Goal: Information Seeking & Learning: Learn about a topic

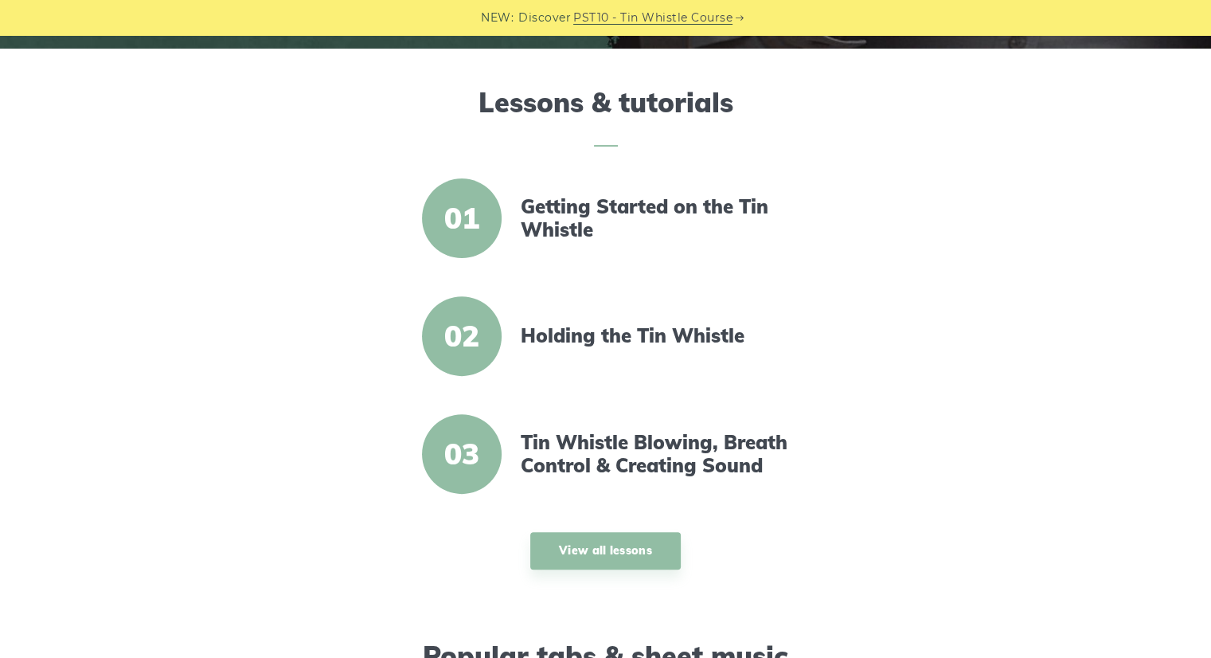
scroll to position [468, 0]
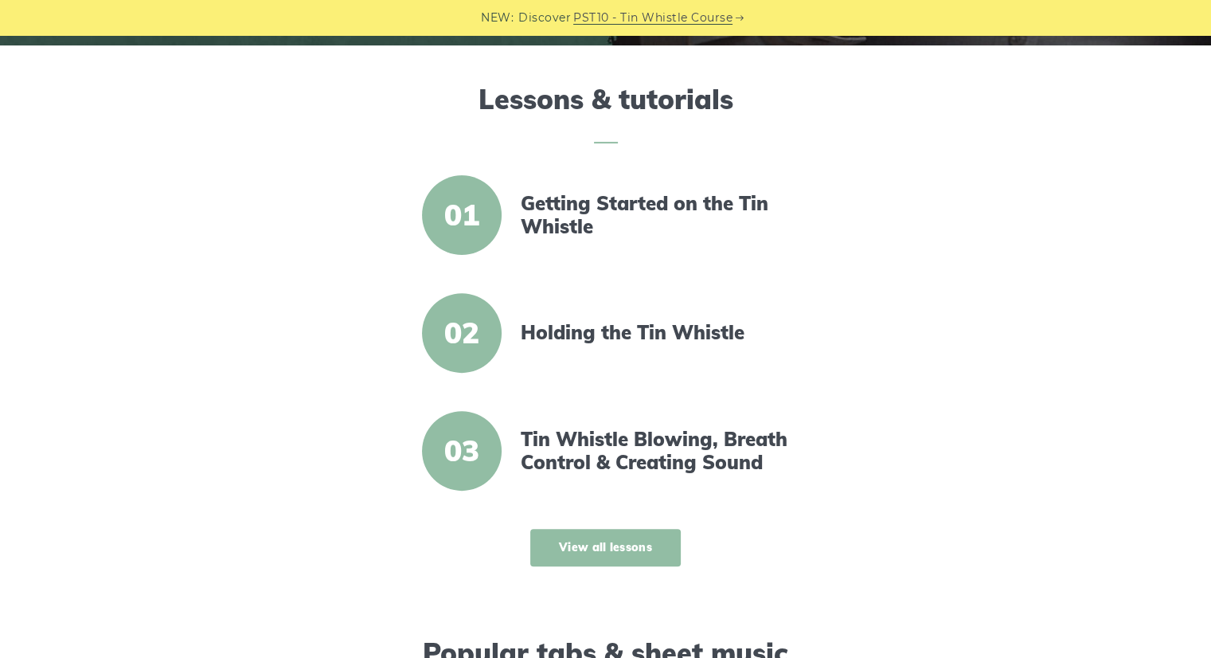
click at [612, 555] on link "View all lessons" at bounding box center [605, 547] width 151 height 37
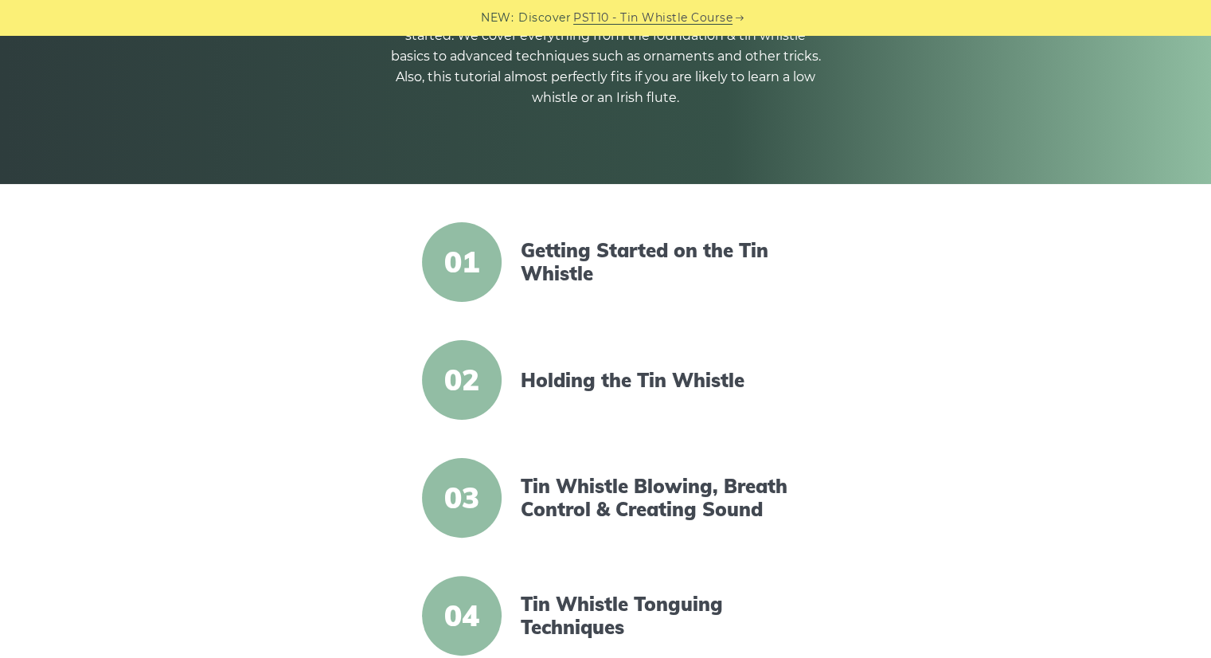
scroll to position [223, 0]
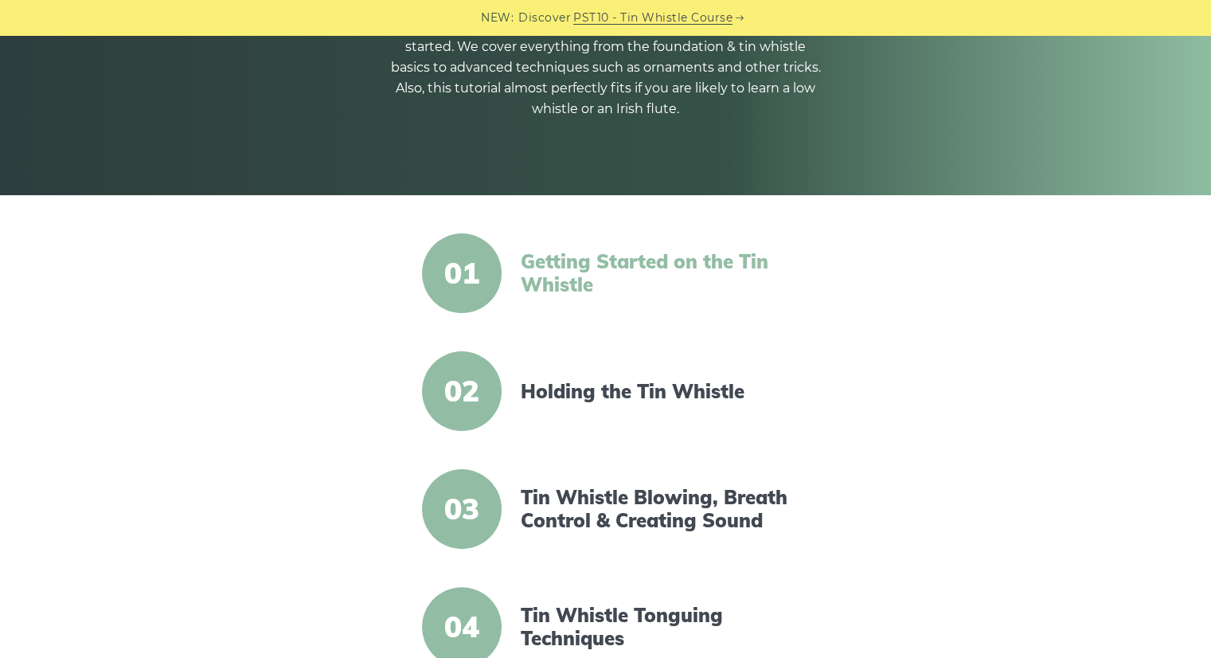
click at [584, 250] on link "Getting Started on the Tin Whistle" at bounding box center [658, 273] width 274 height 46
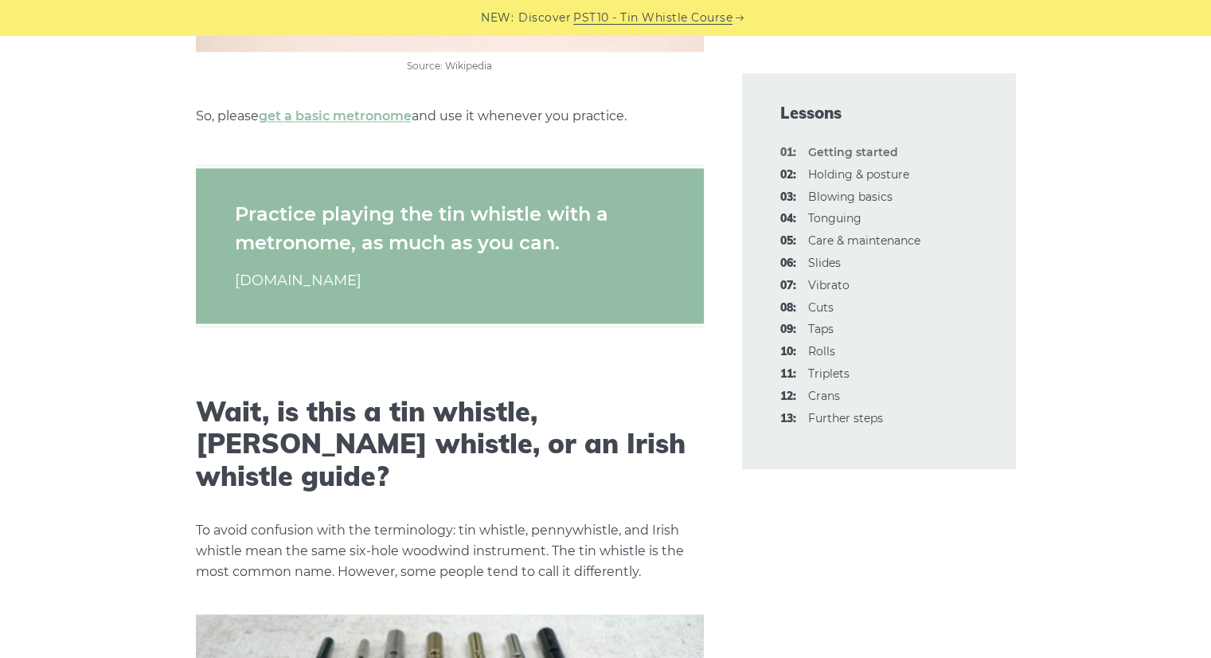
scroll to position [2408, 0]
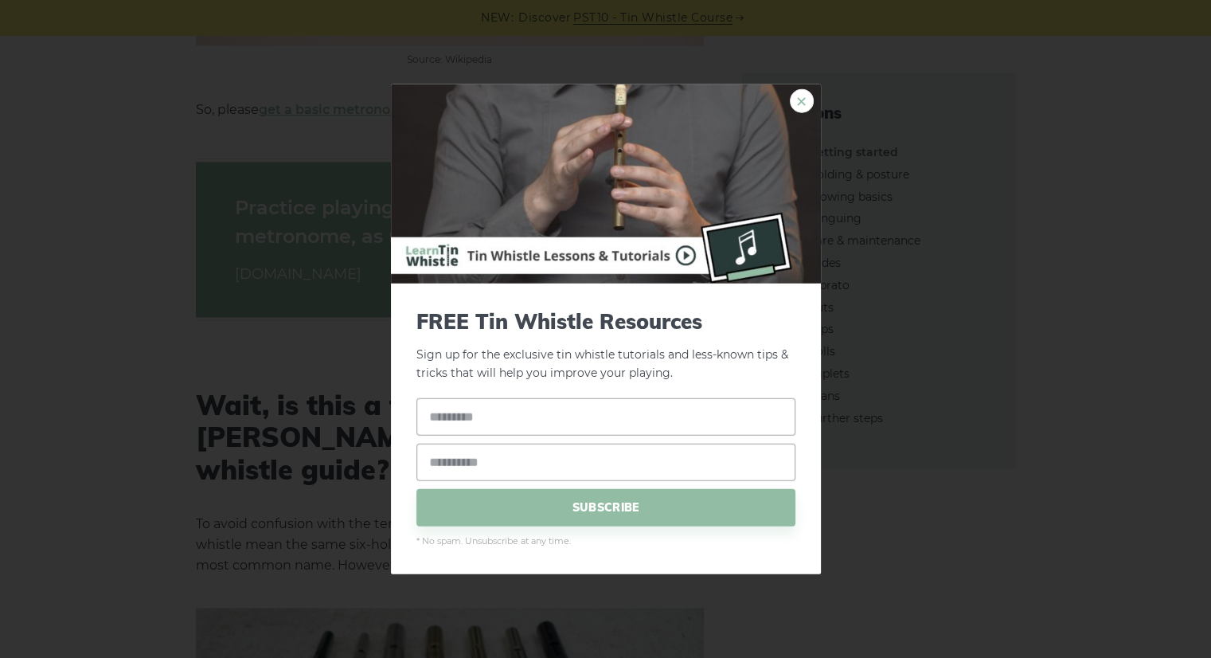
click at [807, 100] on link "×" at bounding box center [802, 101] width 24 height 24
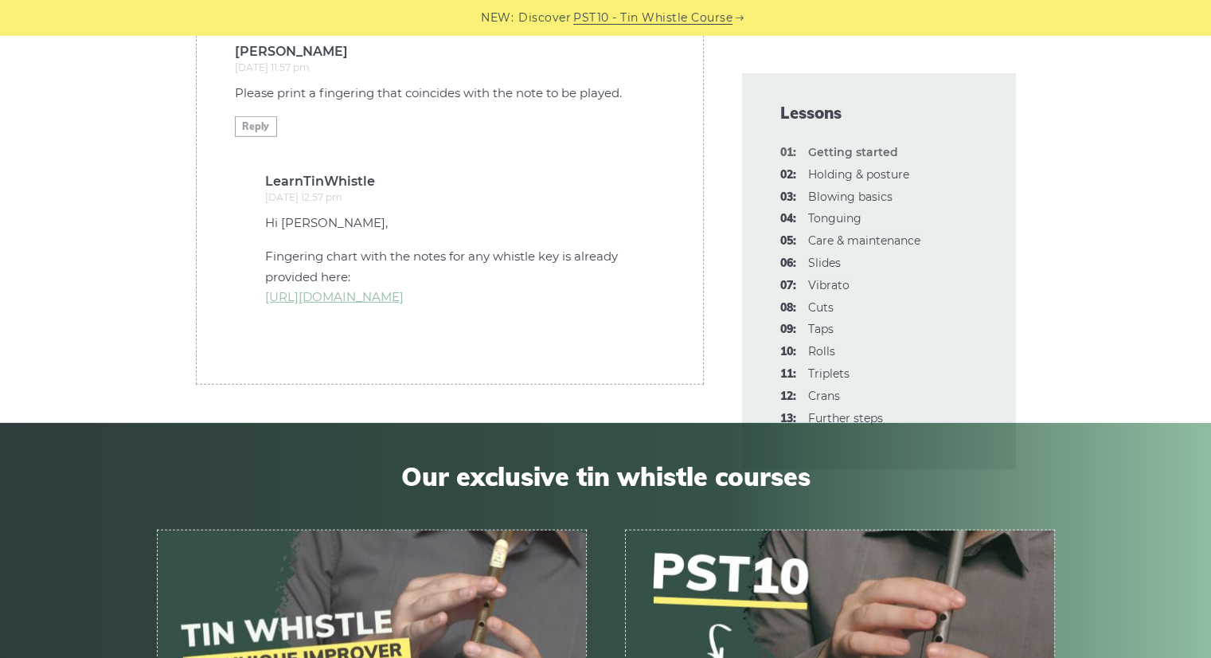
scroll to position [4522, 0]
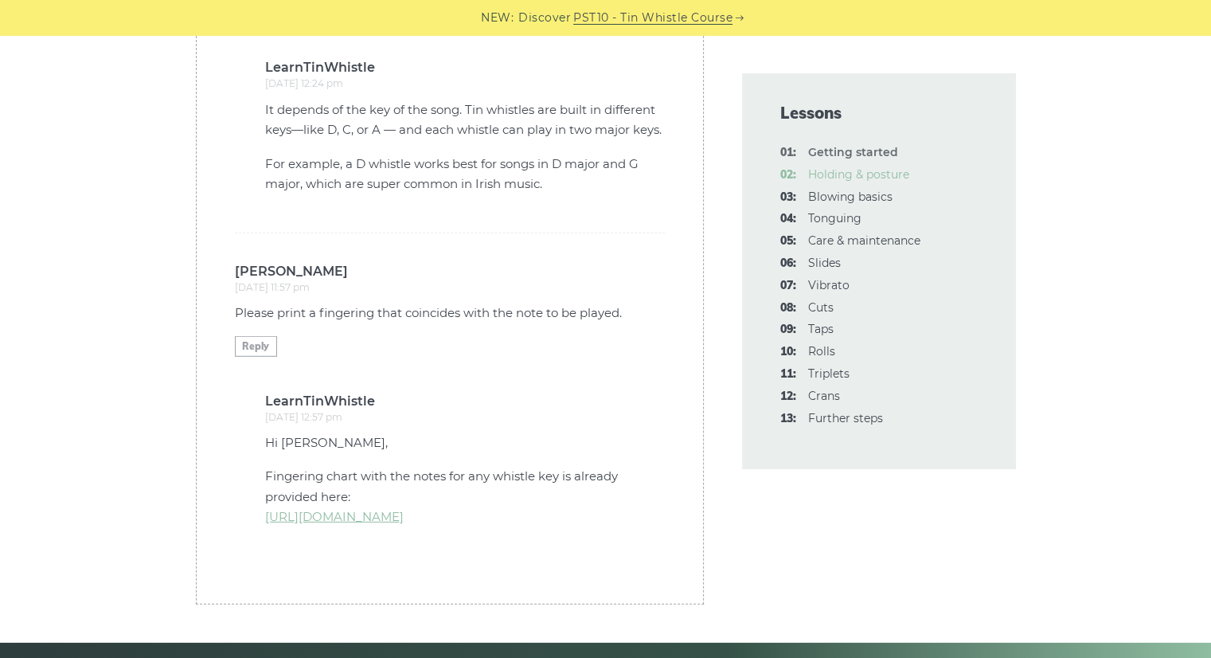
click at [835, 173] on link "02: Holding & posture" at bounding box center [858, 174] width 101 height 14
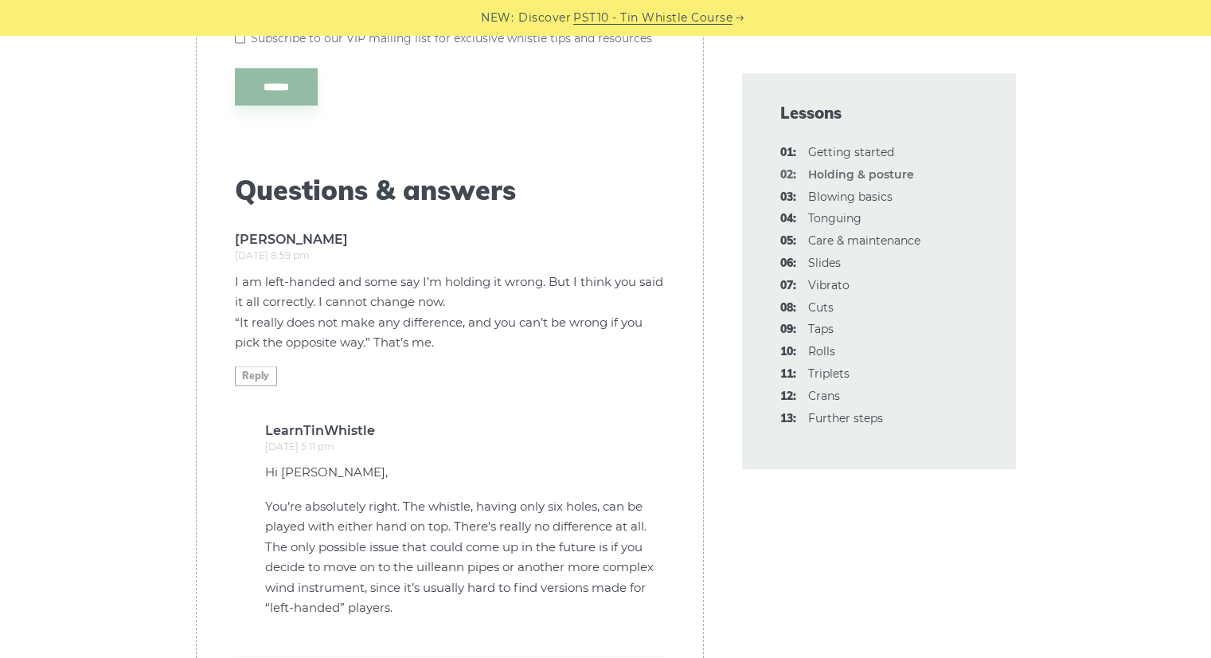
scroll to position [3192, 0]
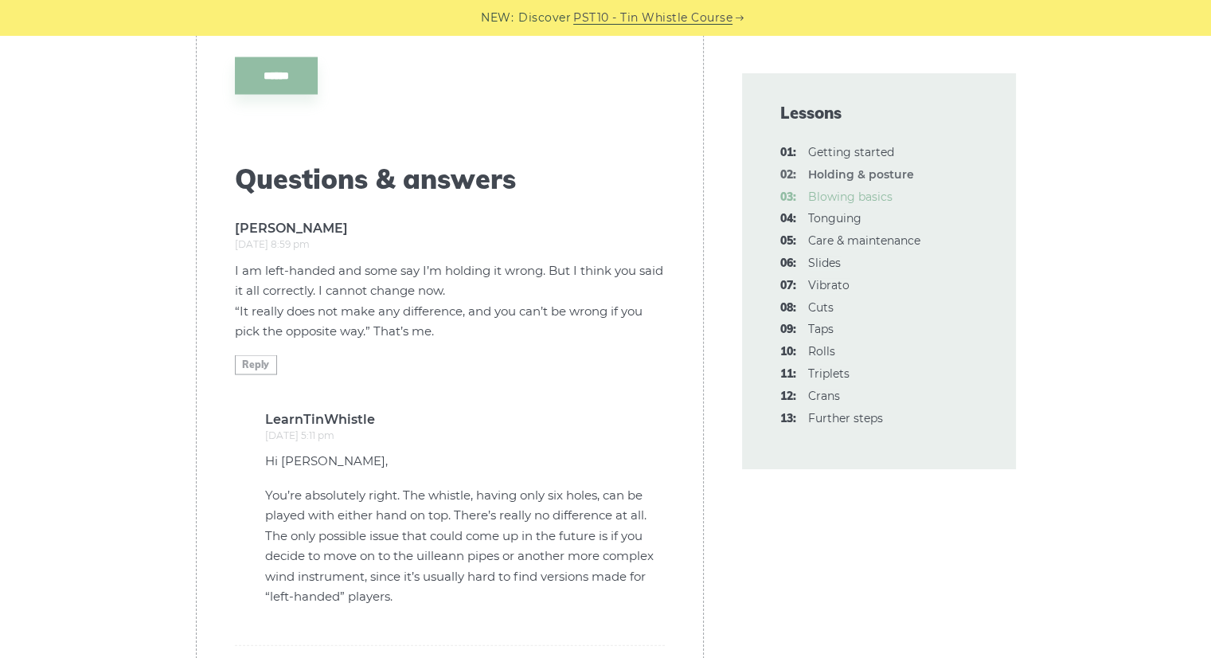
click at [839, 201] on link "03: Blowing basics" at bounding box center [850, 197] width 84 height 14
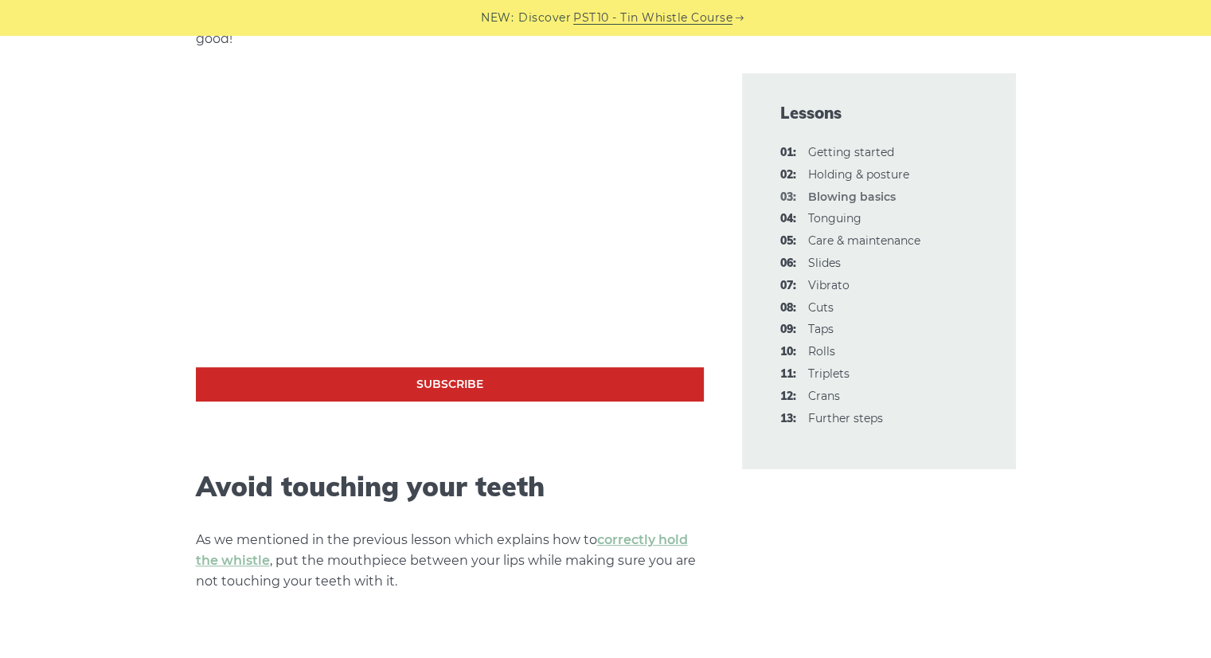
scroll to position [530, 0]
